Goal: Complete application form: Complete application form

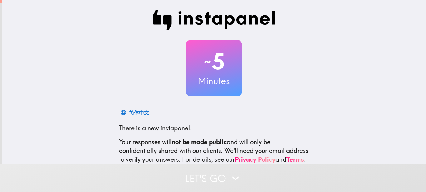
scroll to position [68, 0]
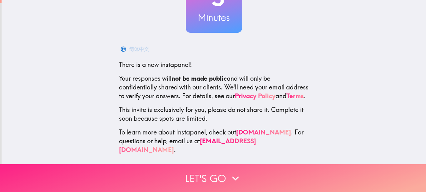
click at [229, 175] on icon "button" at bounding box center [236, 178] width 14 height 14
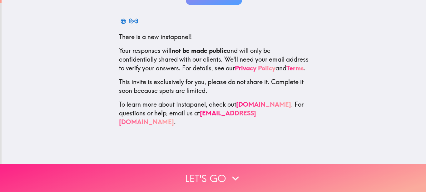
scroll to position [0, 0]
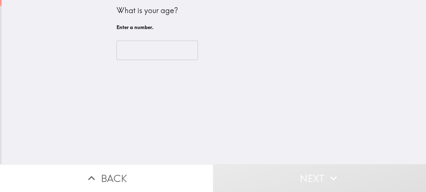
click at [138, 58] on input "number" at bounding box center [157, 50] width 82 height 19
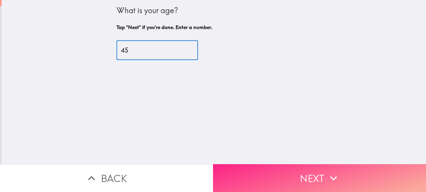
type input "45"
click at [313, 175] on button "Next" at bounding box center [319, 178] width 213 height 28
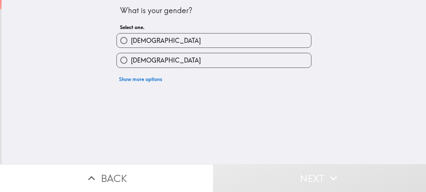
click at [162, 42] on label "[DEMOGRAPHIC_DATA]" at bounding box center [214, 40] width 194 height 14
click at [131, 42] on input "[DEMOGRAPHIC_DATA]" at bounding box center [124, 40] width 14 height 14
radio input "true"
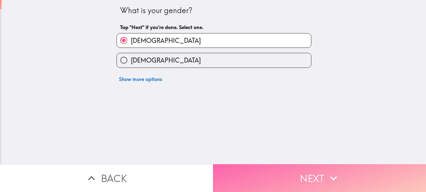
click at [297, 166] on button "Next" at bounding box center [319, 178] width 213 height 28
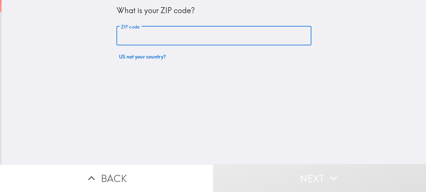
click at [166, 39] on input "ZIP code" at bounding box center [213, 35] width 195 height 19
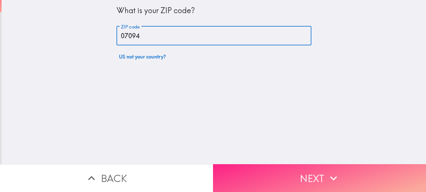
type input "07094"
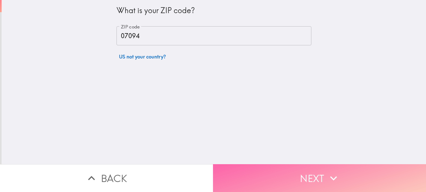
click at [260, 169] on button "Next" at bounding box center [319, 178] width 213 height 28
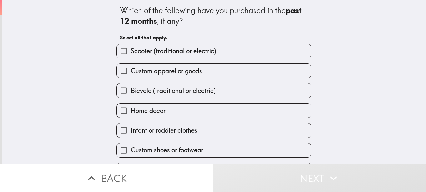
click at [182, 89] on span "Bicycle (traditional or electric)" at bounding box center [173, 90] width 85 height 9
click at [131, 89] on input "Bicycle (traditional or electric)" at bounding box center [124, 90] width 14 height 14
checkbox input "true"
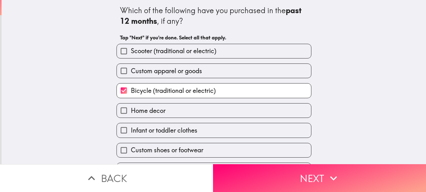
scroll to position [31, 0]
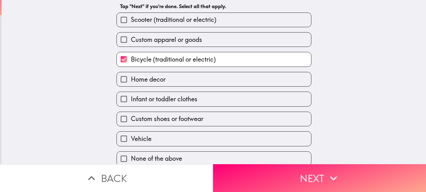
click at [206, 116] on label "Custom shoes or footwear" at bounding box center [214, 119] width 194 height 14
click at [131, 116] on input "Custom shoes or footwear" at bounding box center [124, 119] width 14 height 14
checkbox input "true"
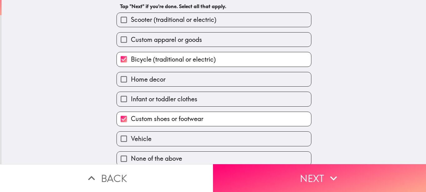
scroll to position [38, 0]
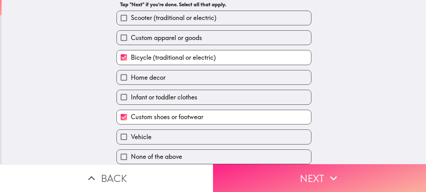
click at [254, 177] on button "Next" at bounding box center [319, 178] width 213 height 28
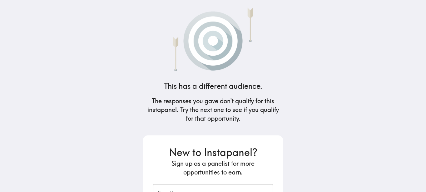
scroll to position [84, 0]
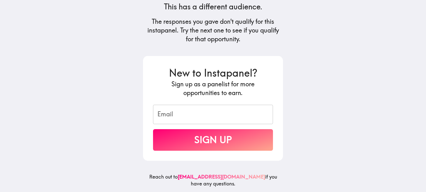
click at [215, 111] on input "Email" at bounding box center [213, 114] width 120 height 19
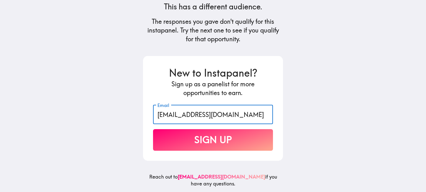
type input "[EMAIL_ADDRESS][DOMAIN_NAME]"
click at [210, 130] on button "Sign Up" at bounding box center [213, 140] width 120 height 22
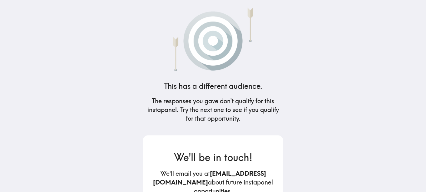
scroll to position [55, 0]
